Goal: Information Seeking & Learning: Learn about a topic

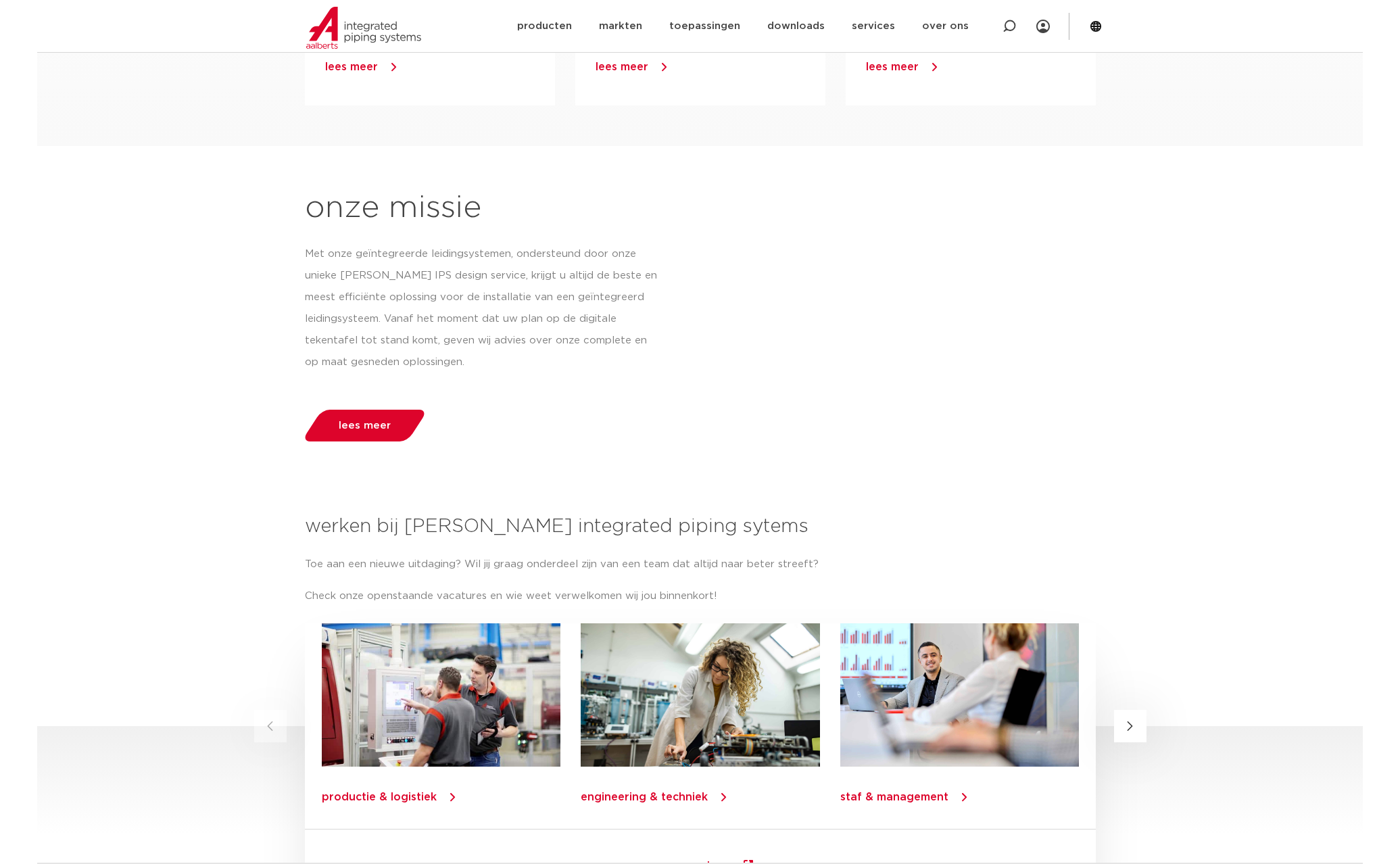
scroll to position [1319, 0]
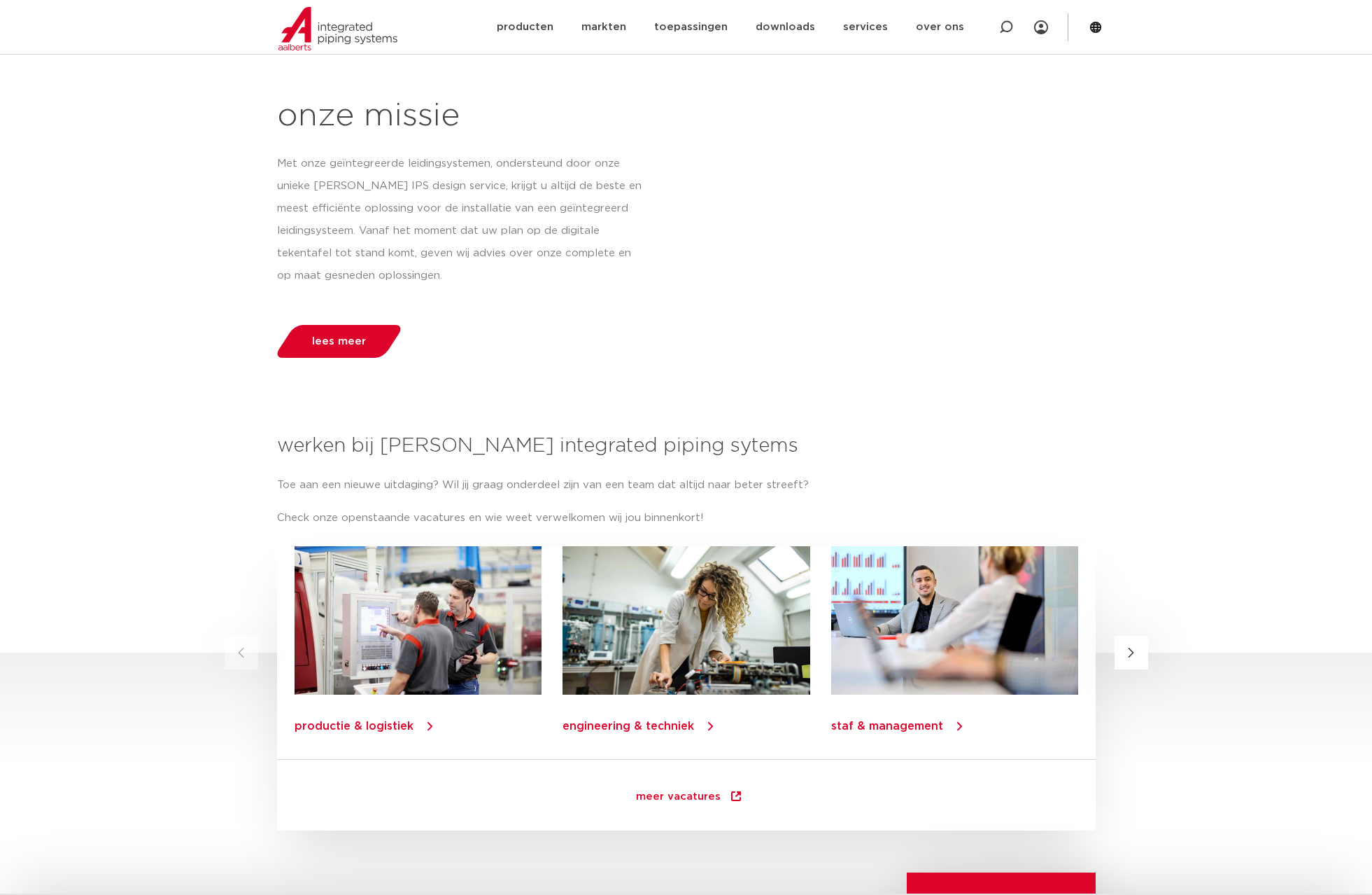
click at [711, 793] on span "meer vacatures" at bounding box center [678, 798] width 84 height 14
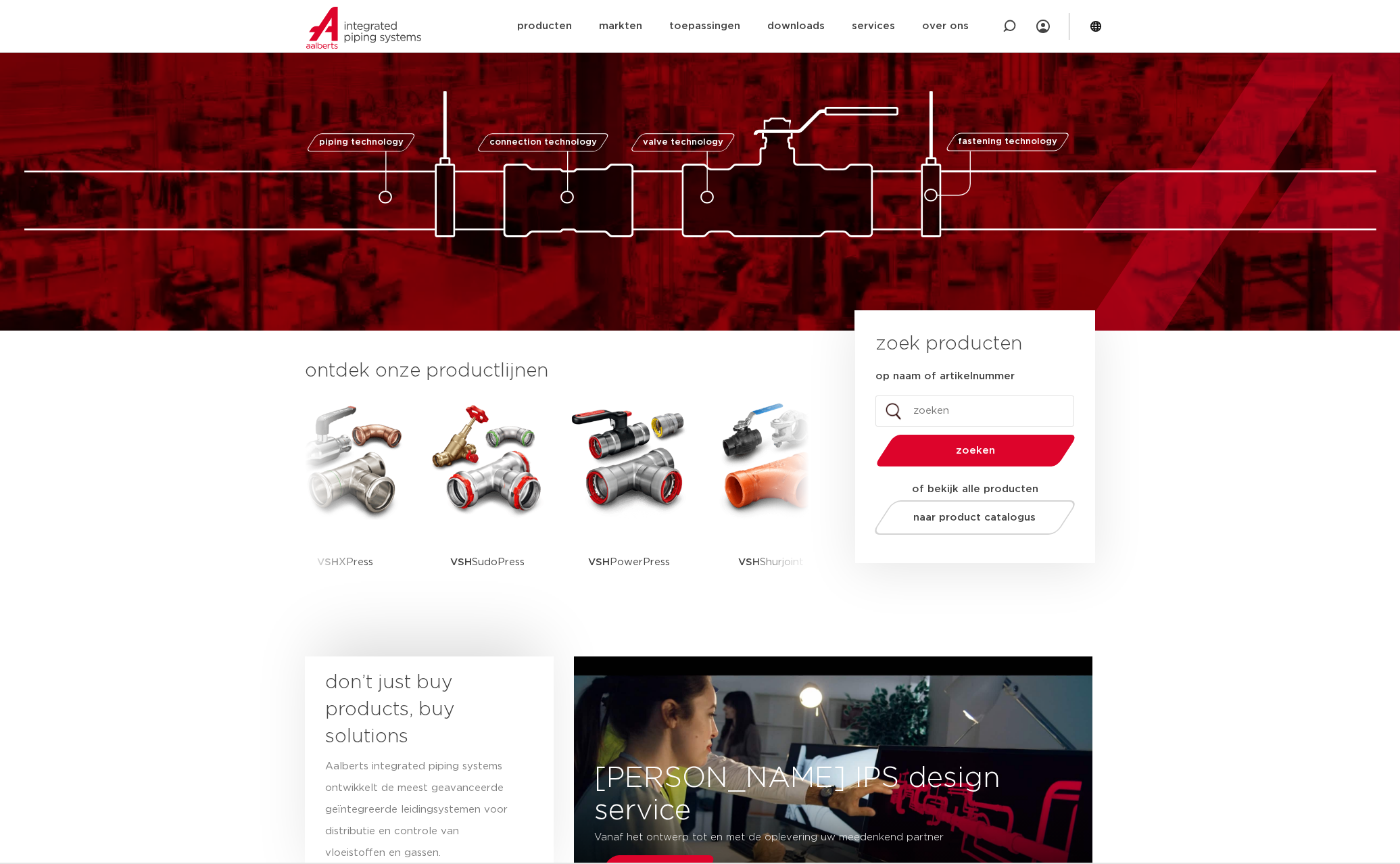
scroll to position [50, 0]
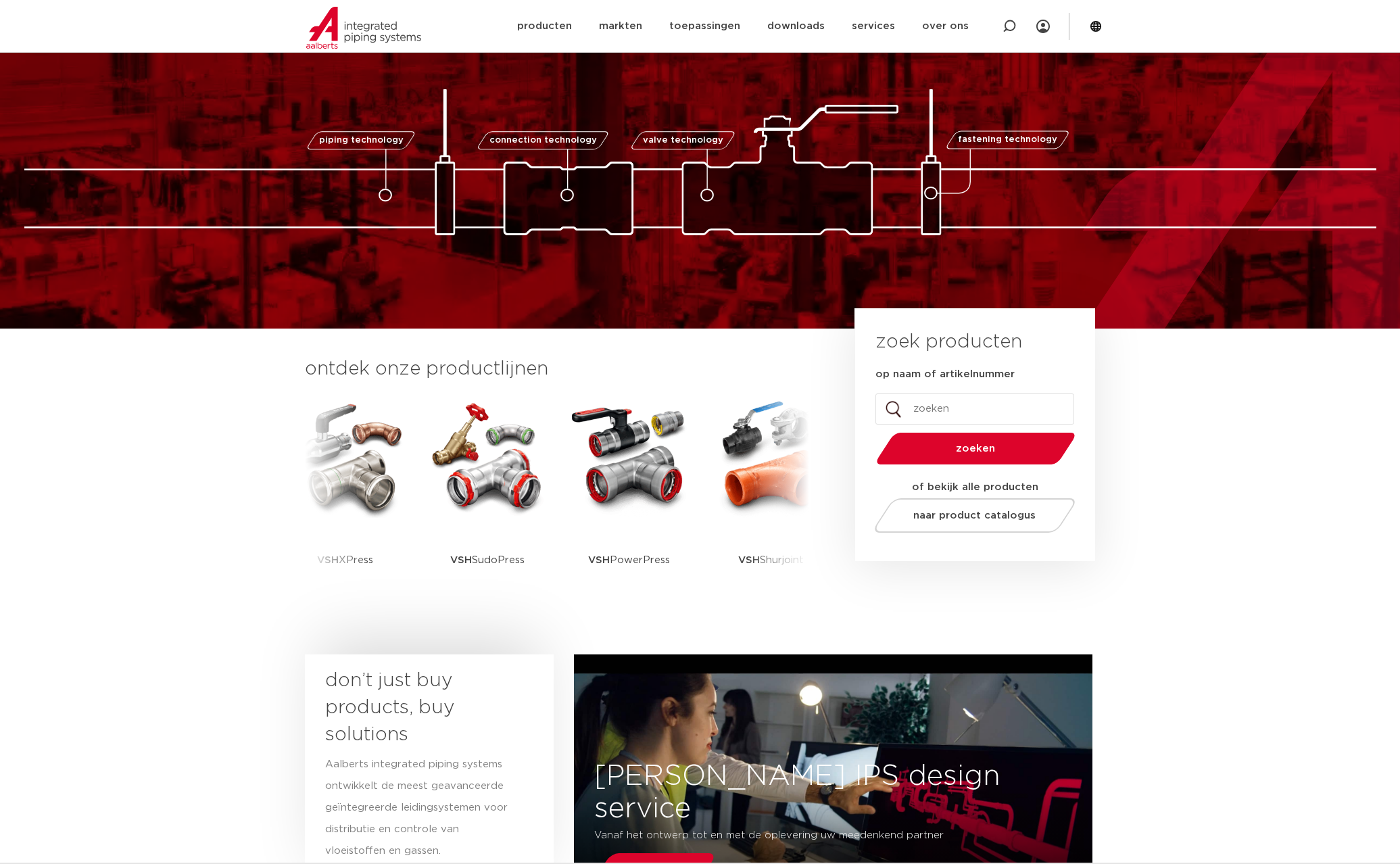
click at [1084, 208] on img at bounding box center [700, 161] width 1352 height 146
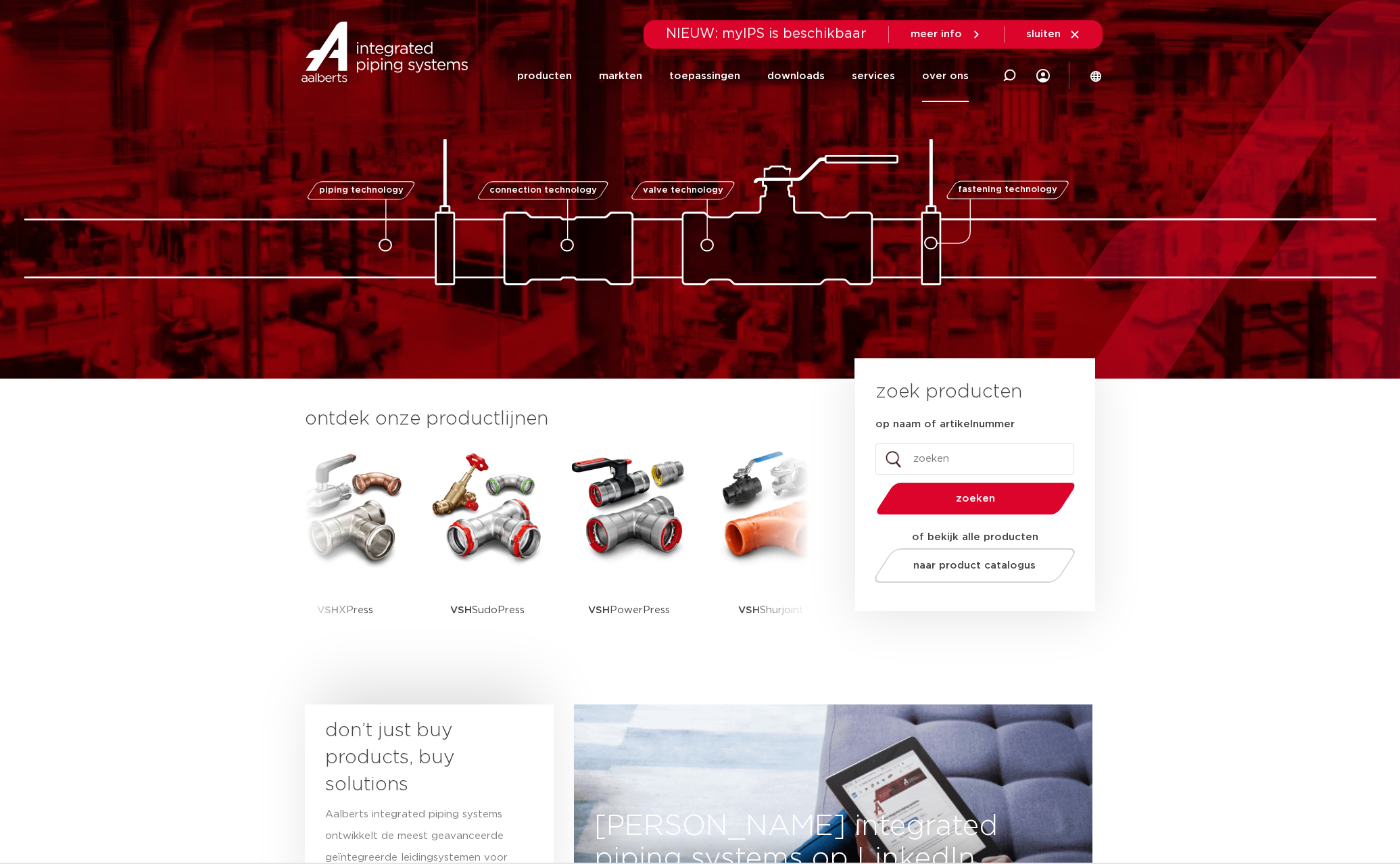
click at [952, 75] on link "over ons" at bounding box center [946, 76] width 47 height 52
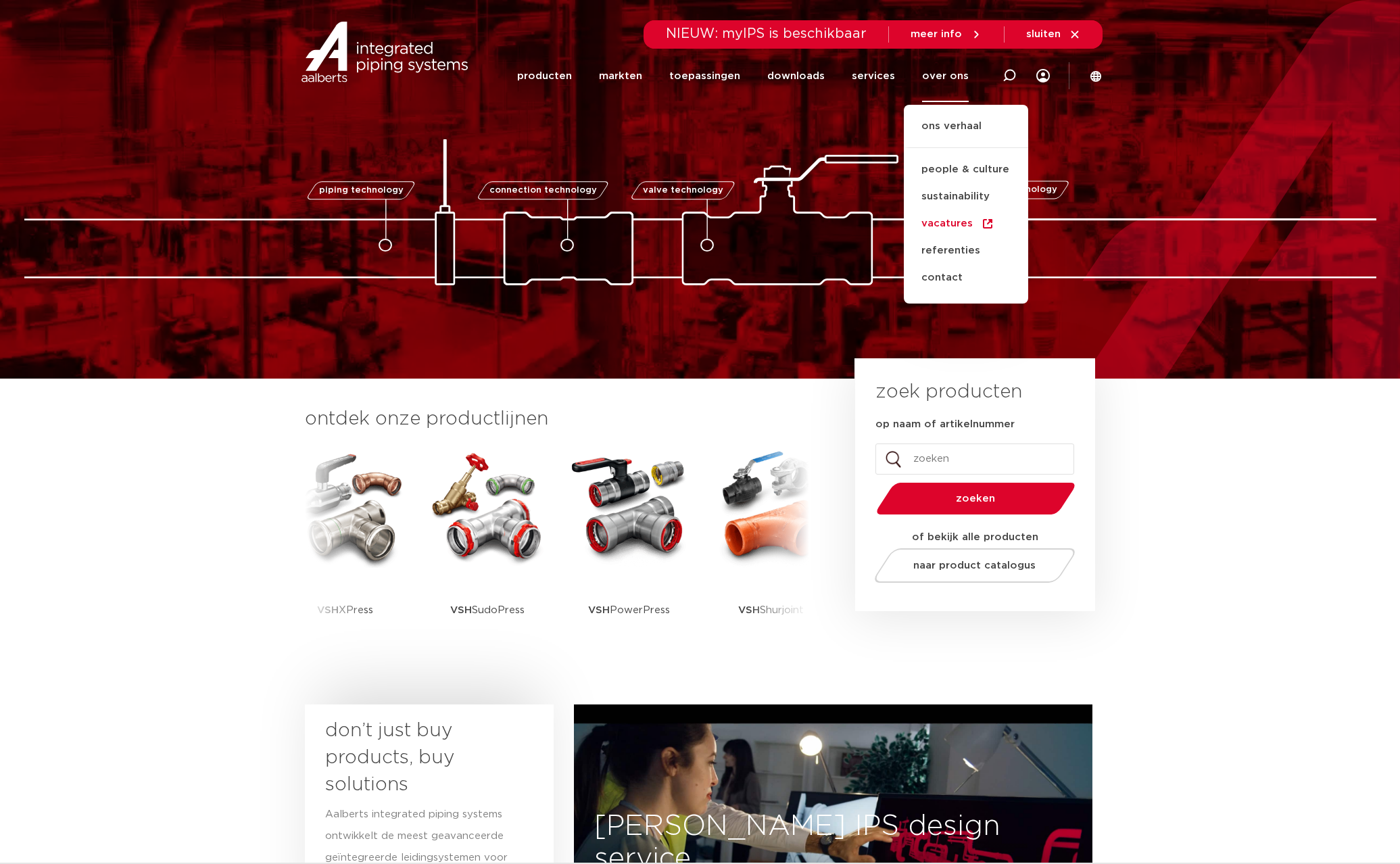
click at [952, 221] on link "vacatures" at bounding box center [966, 223] width 124 height 27
